Goal: Check status: Check status

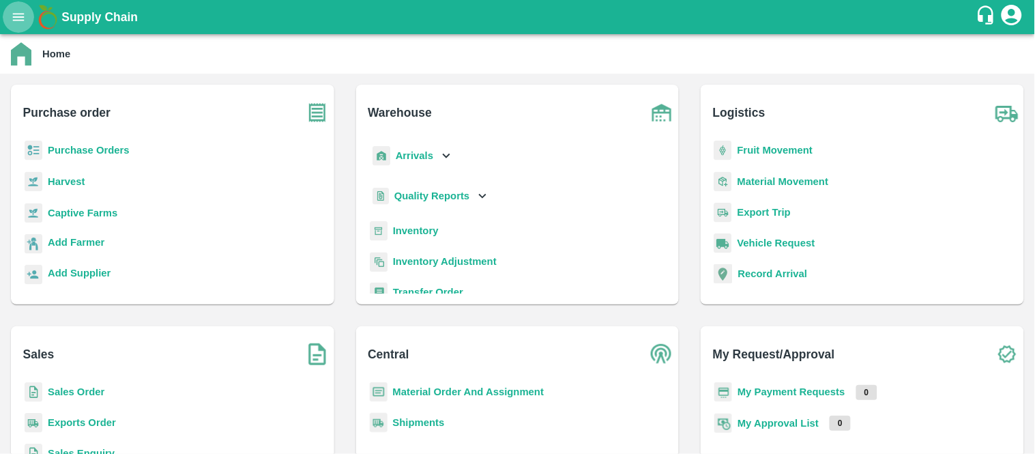
click at [11, 22] on icon "open drawer" at bounding box center [18, 17] width 15 height 15
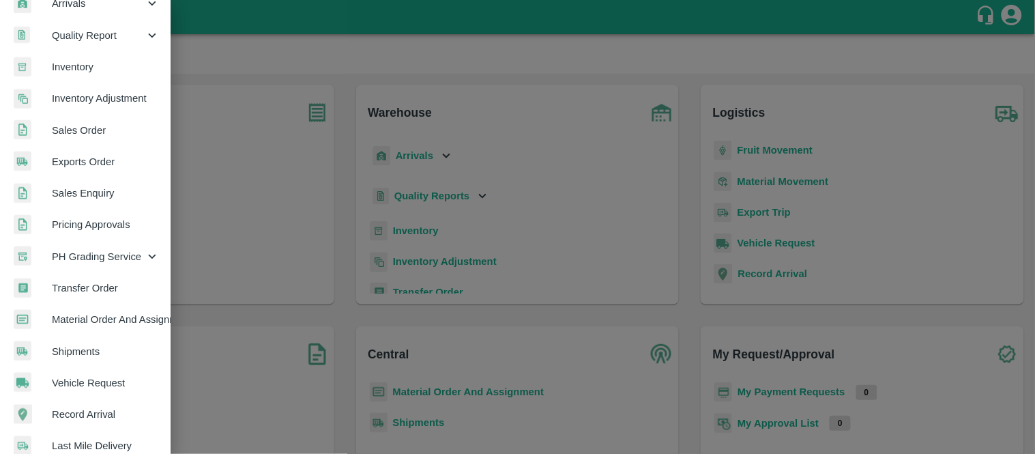
scroll to position [212, 0]
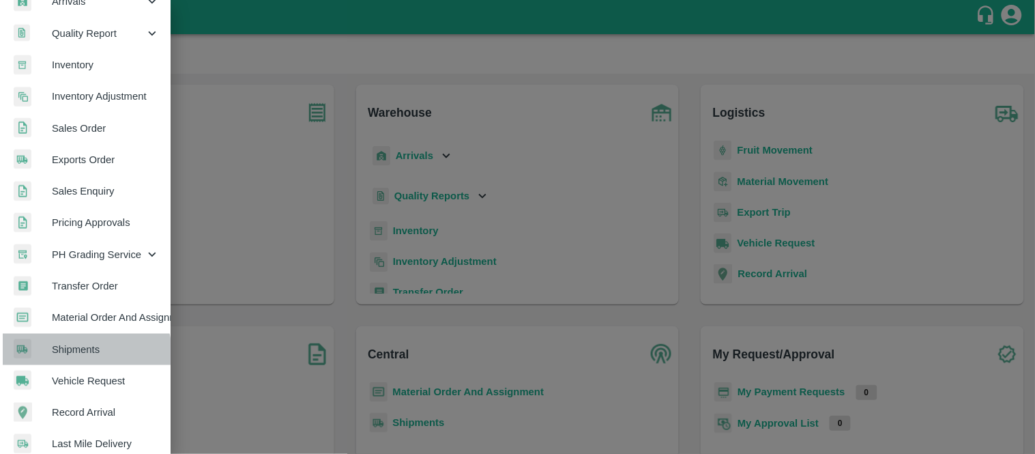
click at [85, 353] on span "Shipments" at bounding box center [106, 349] width 108 height 15
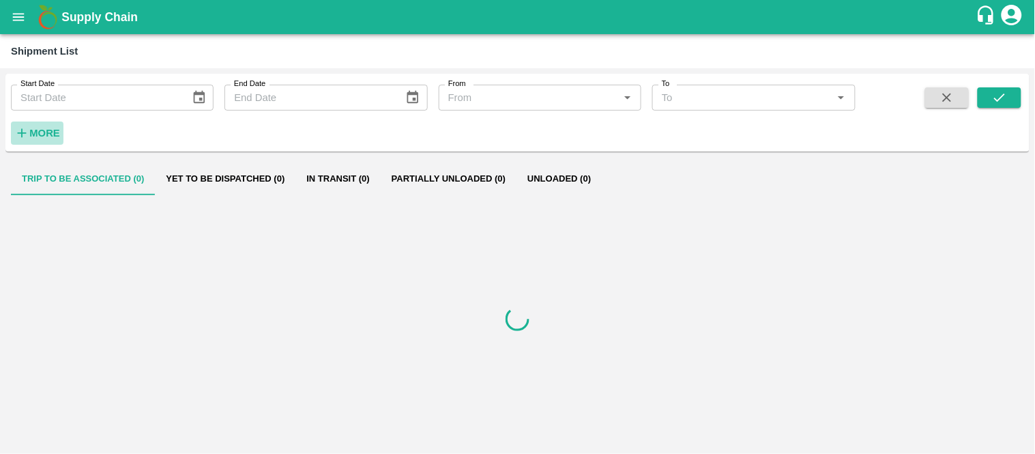
click at [29, 131] on strong "More" at bounding box center [44, 133] width 31 height 11
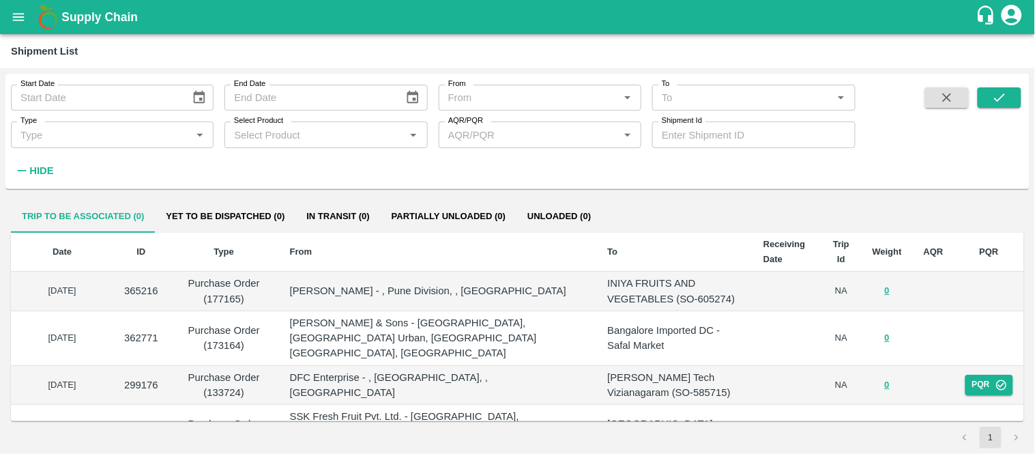
click at [336, 140] on input "Select Product" at bounding box center [315, 135] width 172 height 18
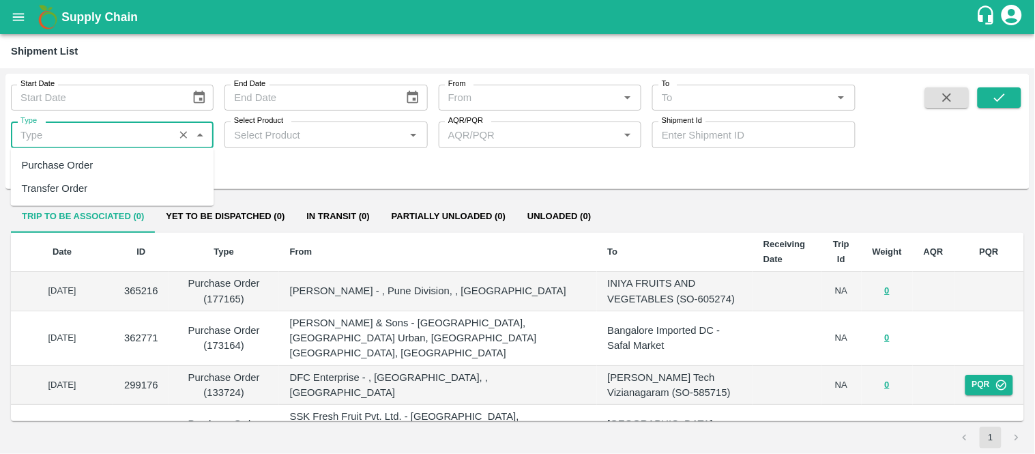
click at [139, 127] on input "Type" at bounding box center [92, 135] width 154 height 18
click at [120, 162] on div "Purchase Order" at bounding box center [112, 165] width 203 height 23
type input "Purchase Order"
click at [998, 99] on icon "submit" at bounding box center [999, 97] width 15 height 15
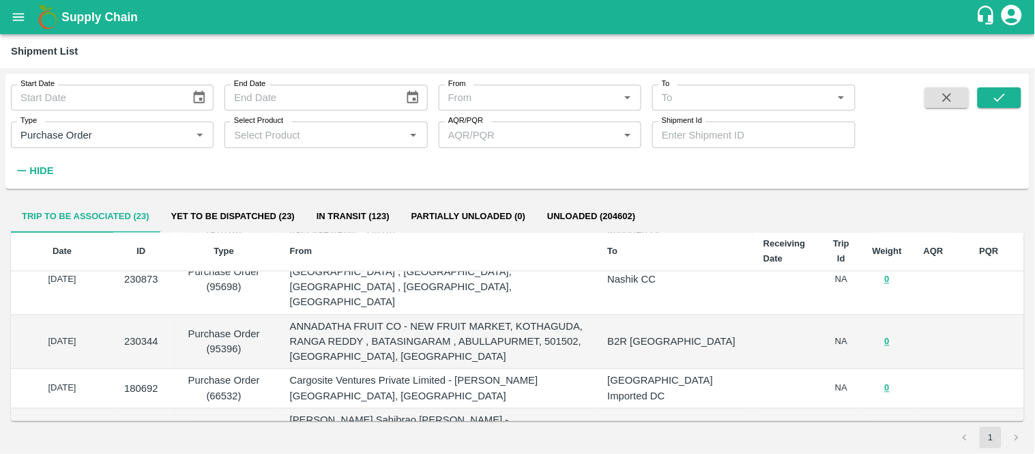
scroll to position [816, 0]
